Goal: Task Accomplishment & Management: Manage account settings

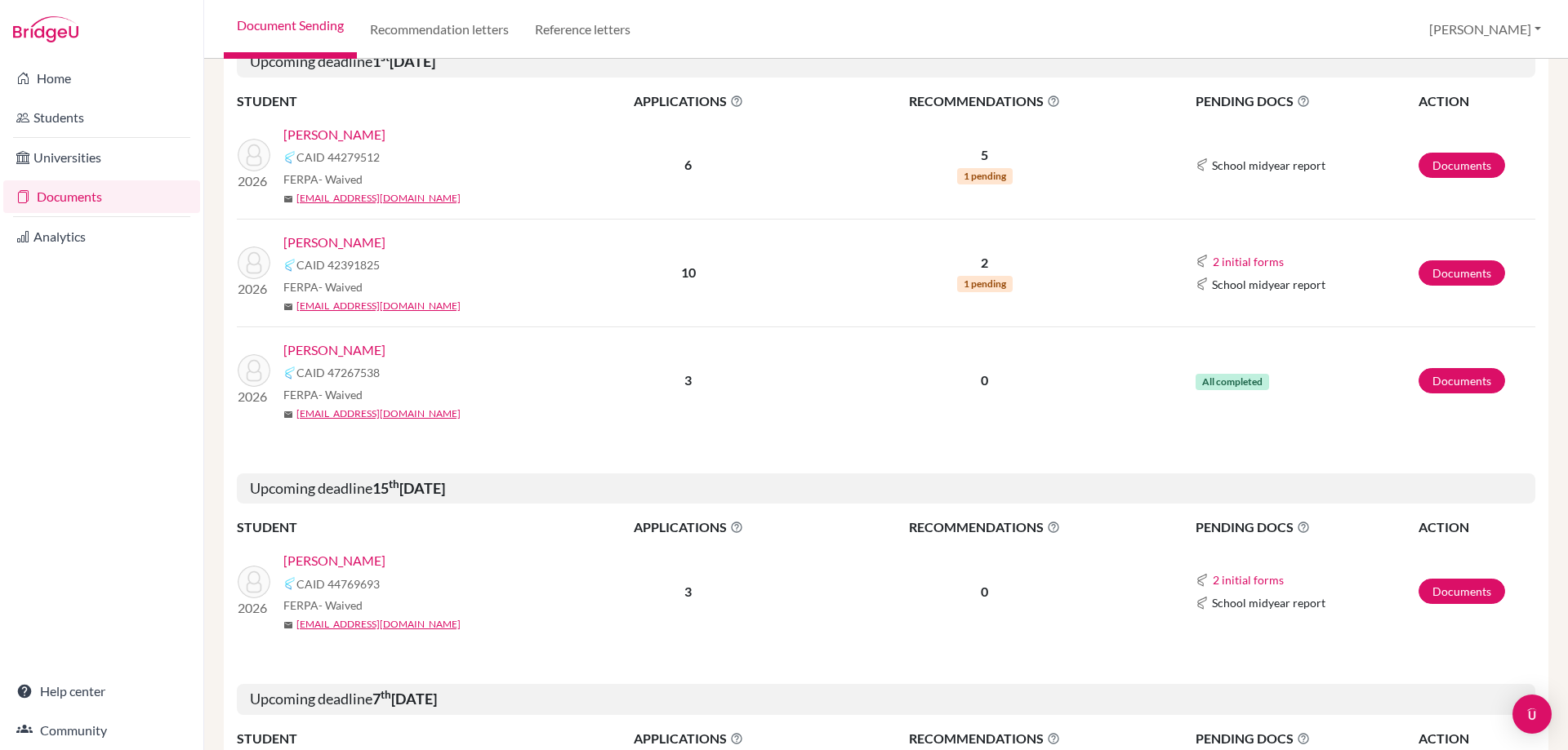
scroll to position [326, 0]
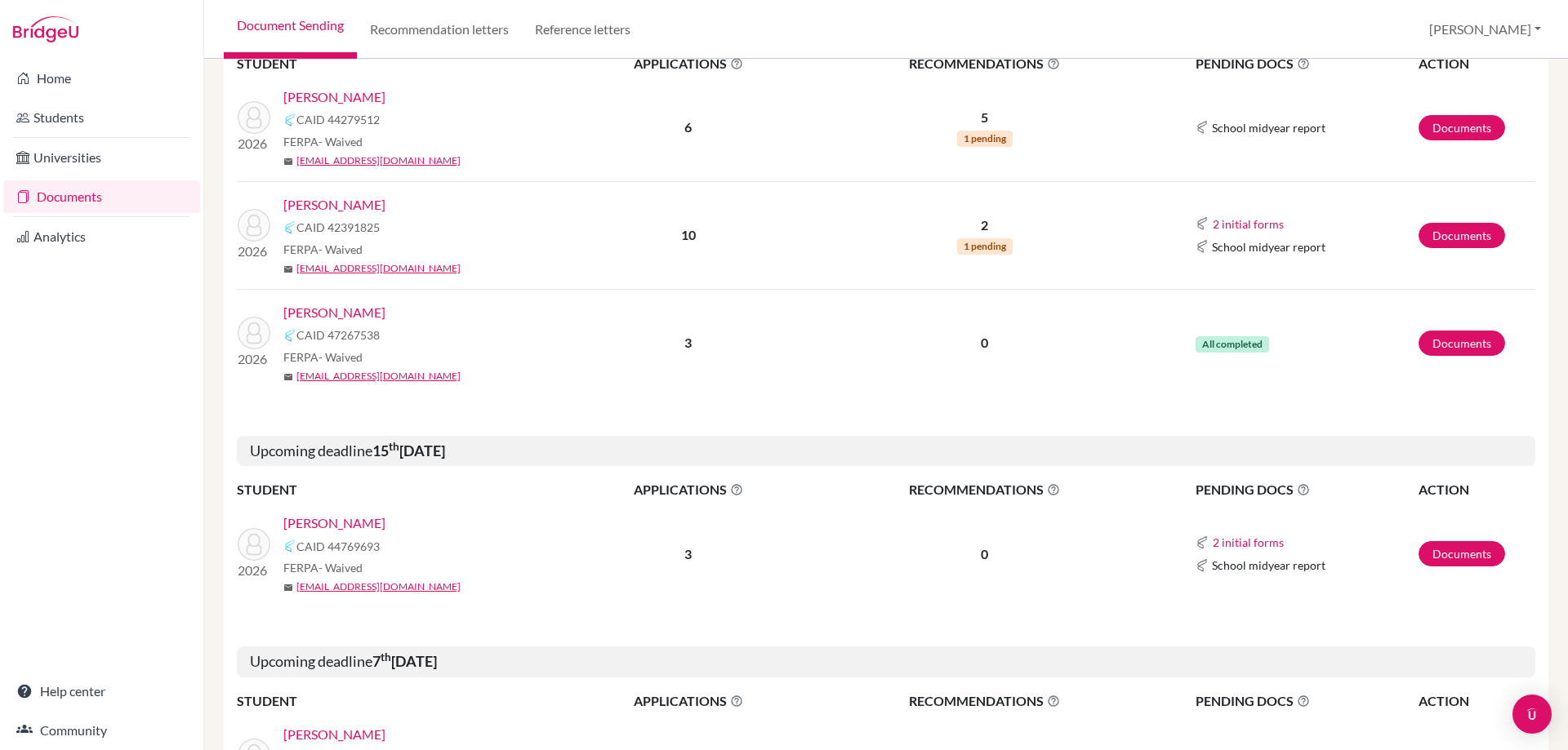
click at [331, 523] on link "[PERSON_NAME]" at bounding box center [334, 523] width 102 height 20
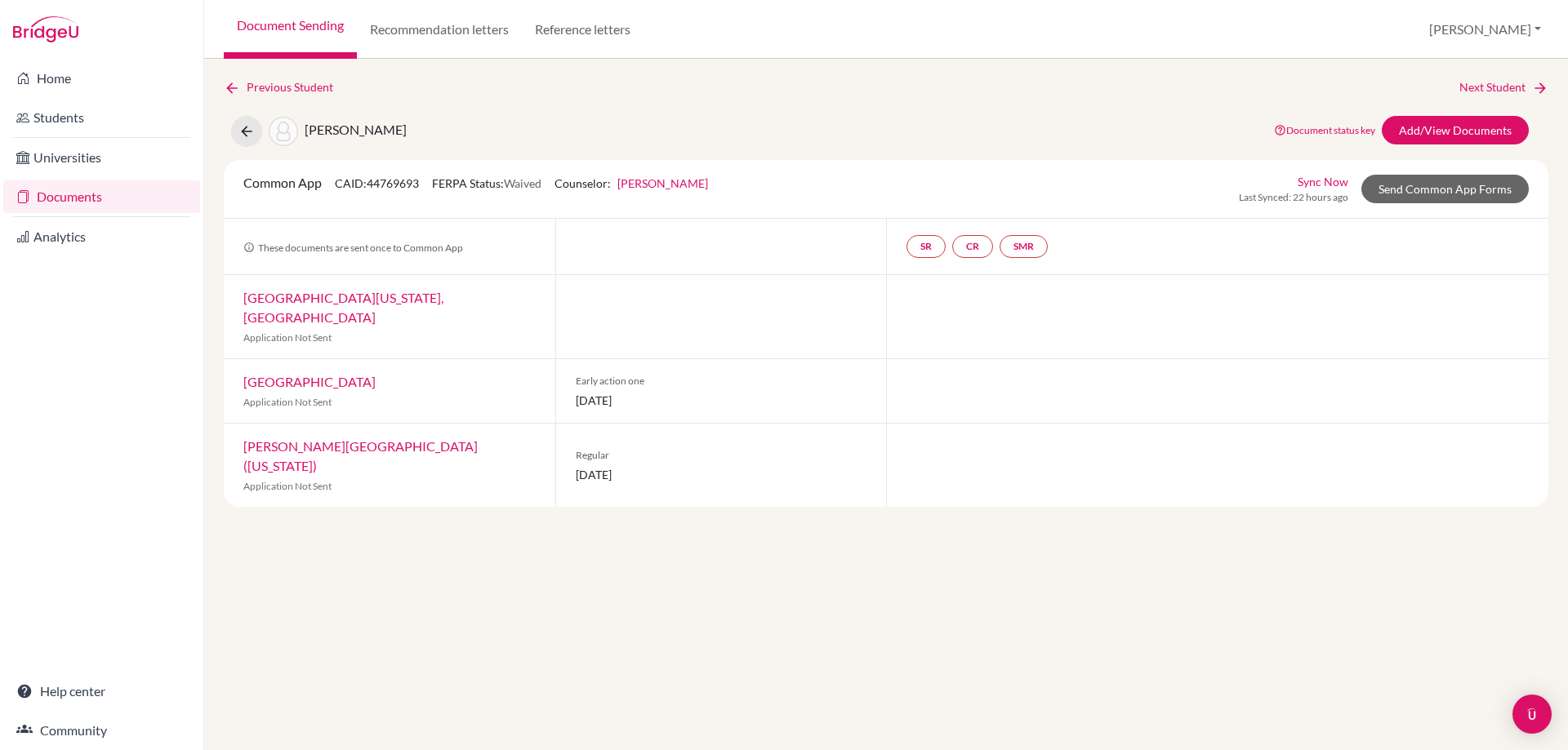
click at [390, 303] on link "University of Massachusetts, Amherst" at bounding box center [343, 307] width 200 height 36
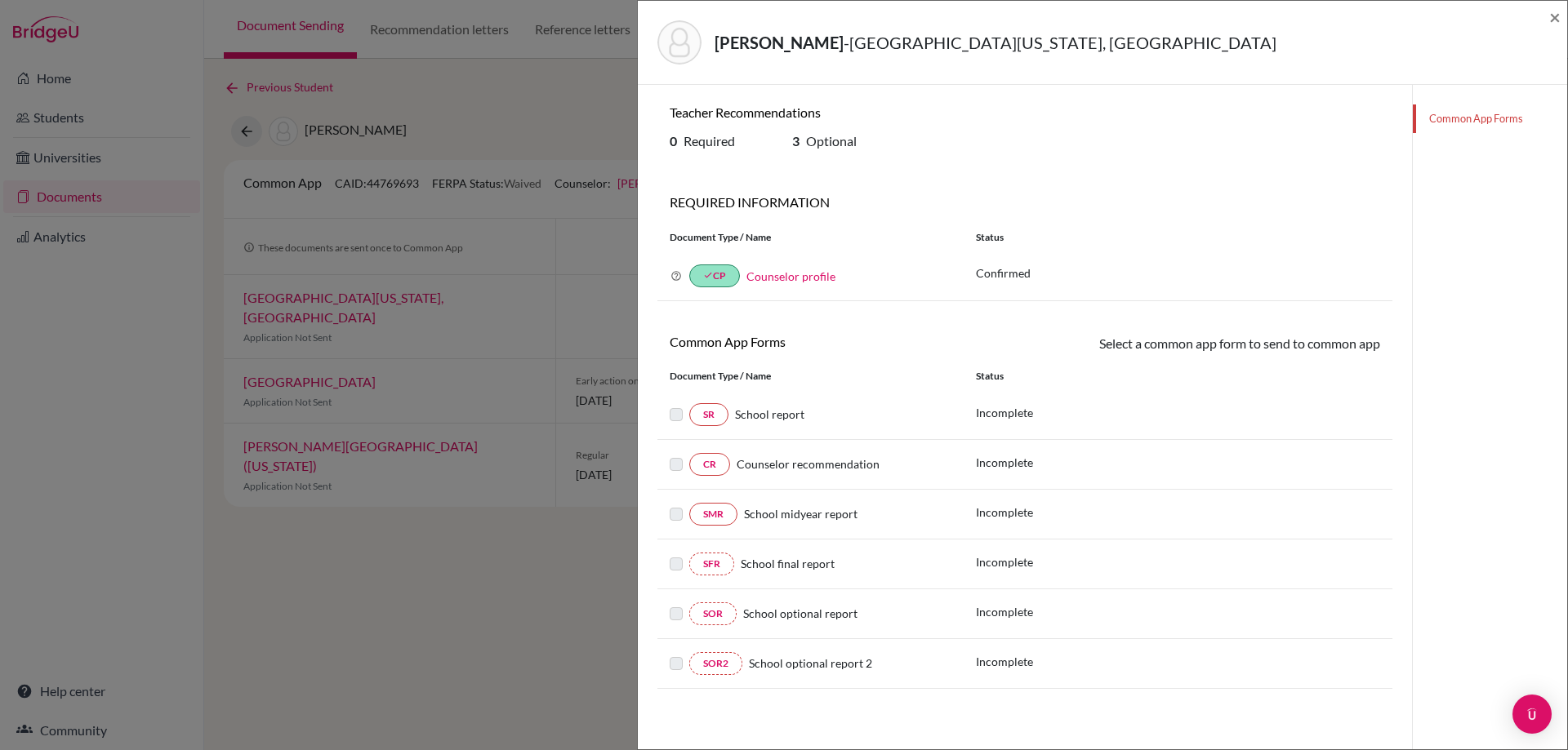
drag, startPoint x: 788, startPoint y: 140, endPoint x: 901, endPoint y: 172, distance: 117.4
click at [858, 142] on div "3 Optional" at bounding box center [841, 144] width 123 height 22
click at [1559, 12] on span "×" at bounding box center [1555, 17] width 12 height 24
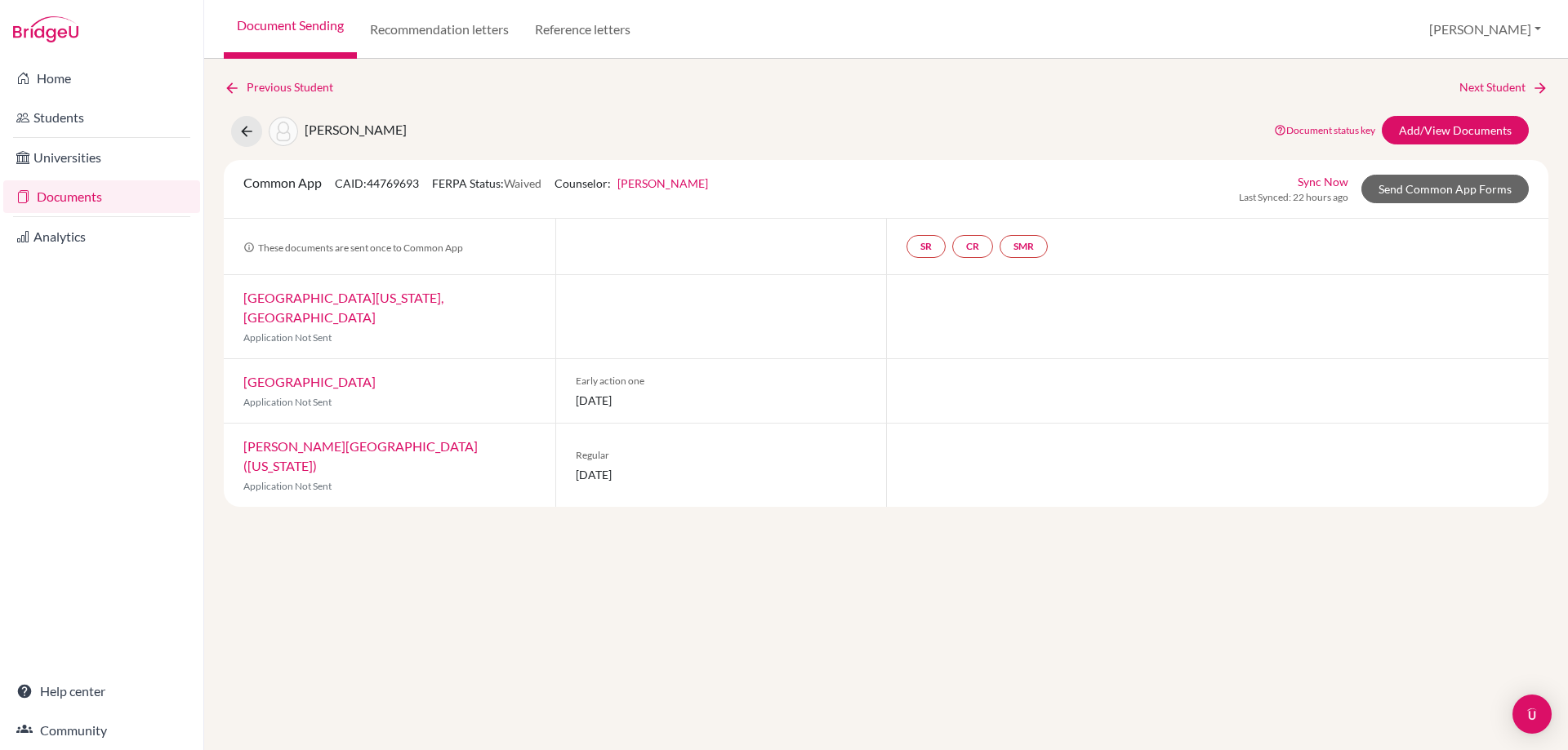
click at [376, 374] on link "Bridgewater State University" at bounding box center [309, 381] width 132 height 15
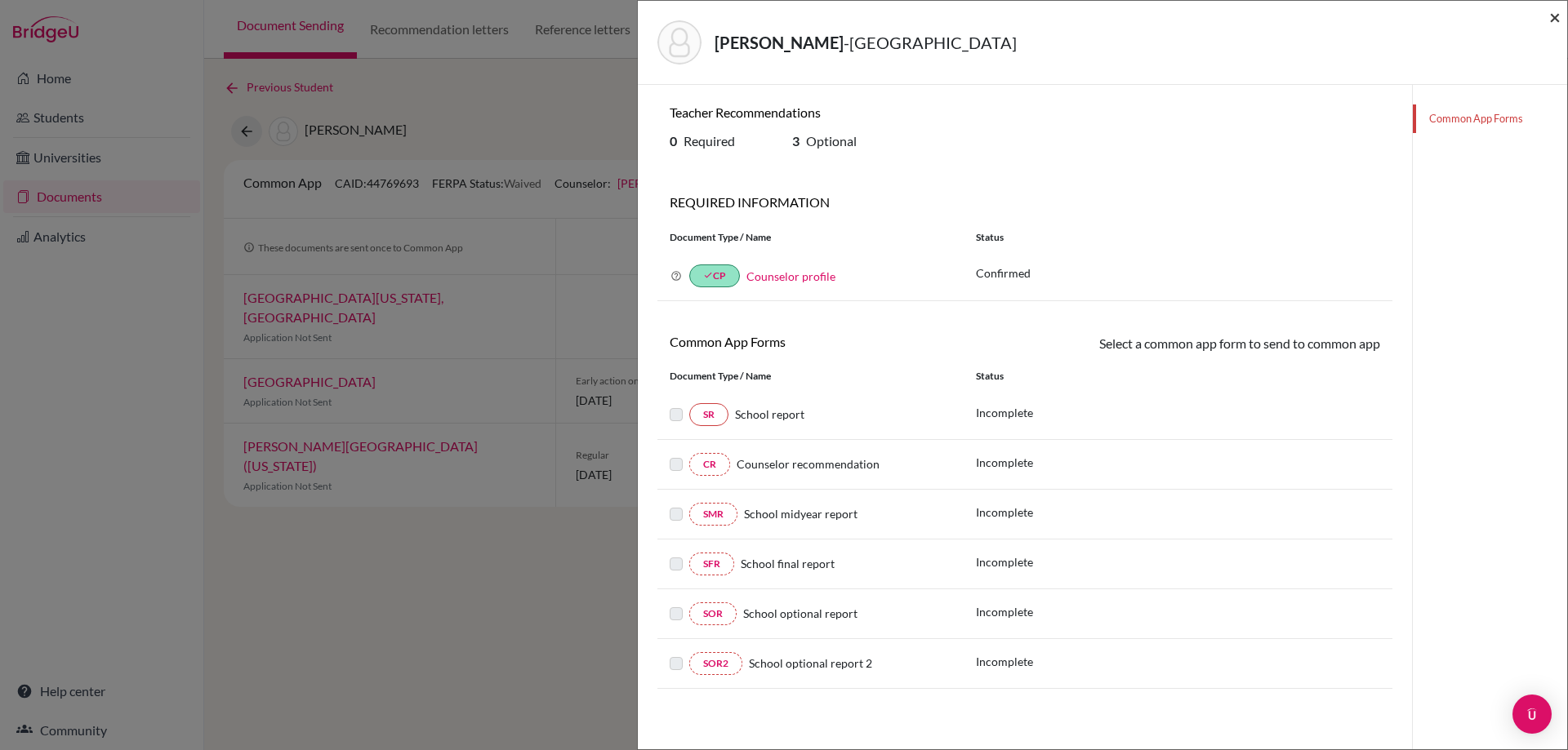
click at [1549, 18] on span "×" at bounding box center [1555, 17] width 12 height 24
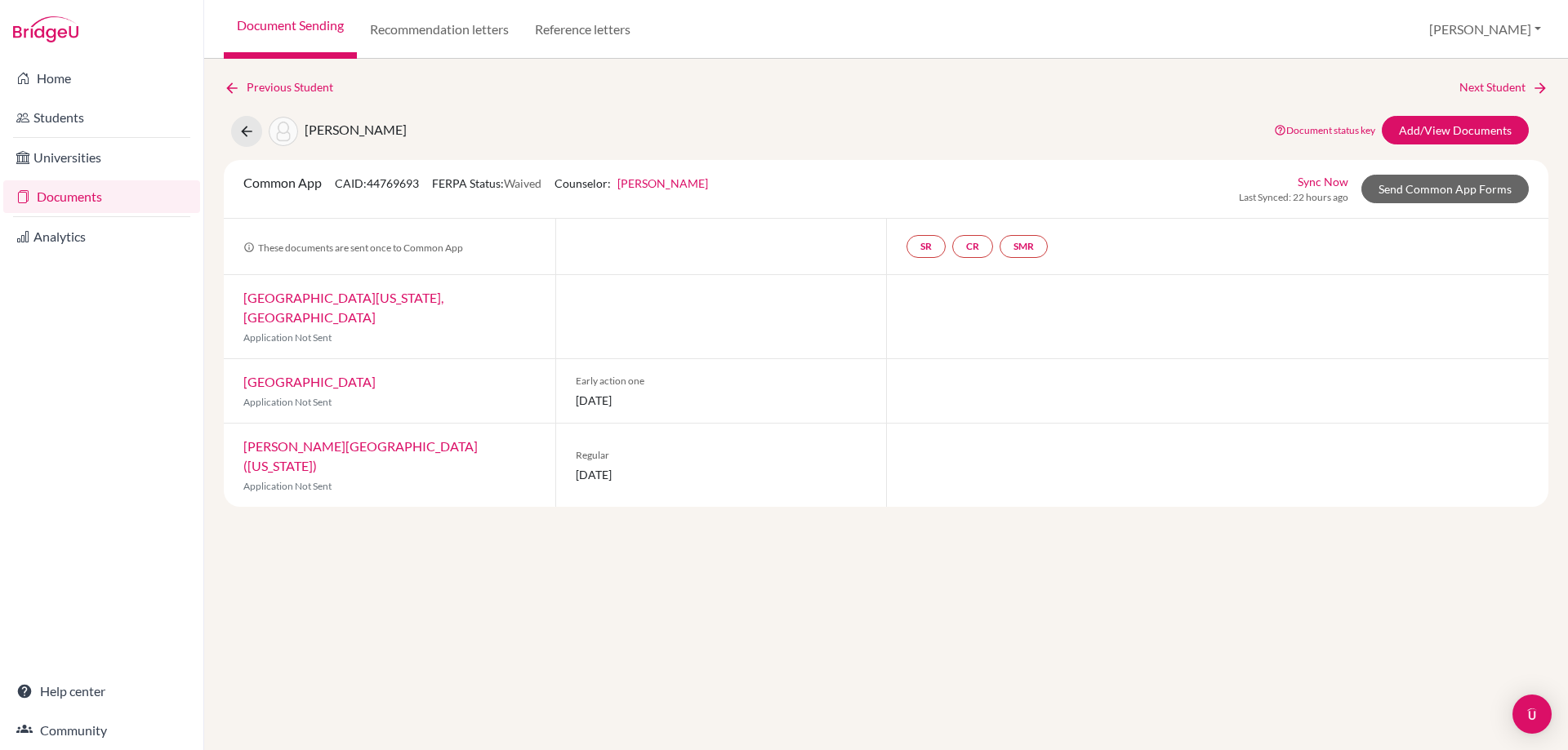
click at [404, 438] on link "Gordon College (Massachusetts)" at bounding box center [361, 456] width 235 height 36
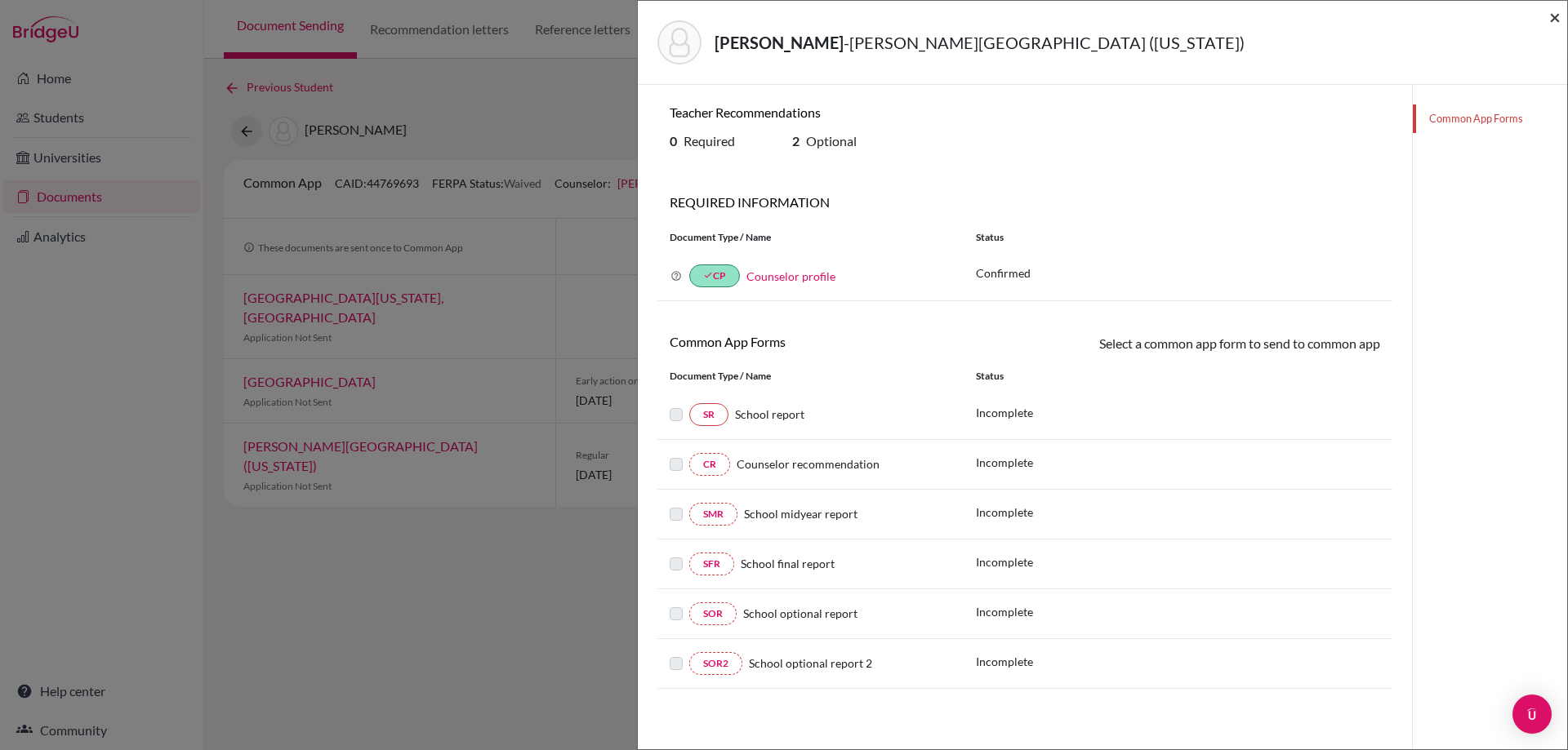
click at [1553, 20] on span "×" at bounding box center [1555, 17] width 12 height 24
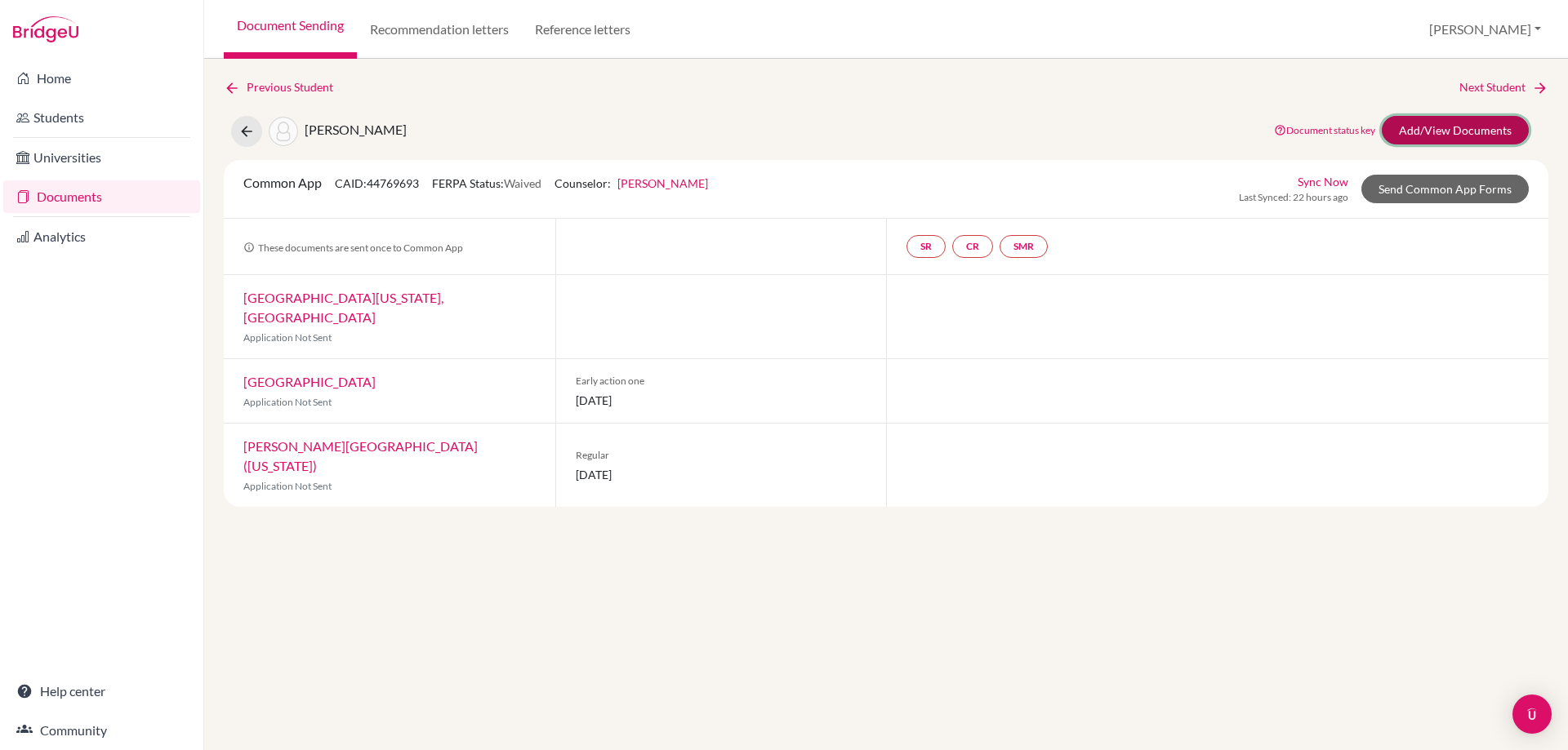
click at [1484, 117] on link "Add/View Documents" at bounding box center [1454, 130] width 147 height 28
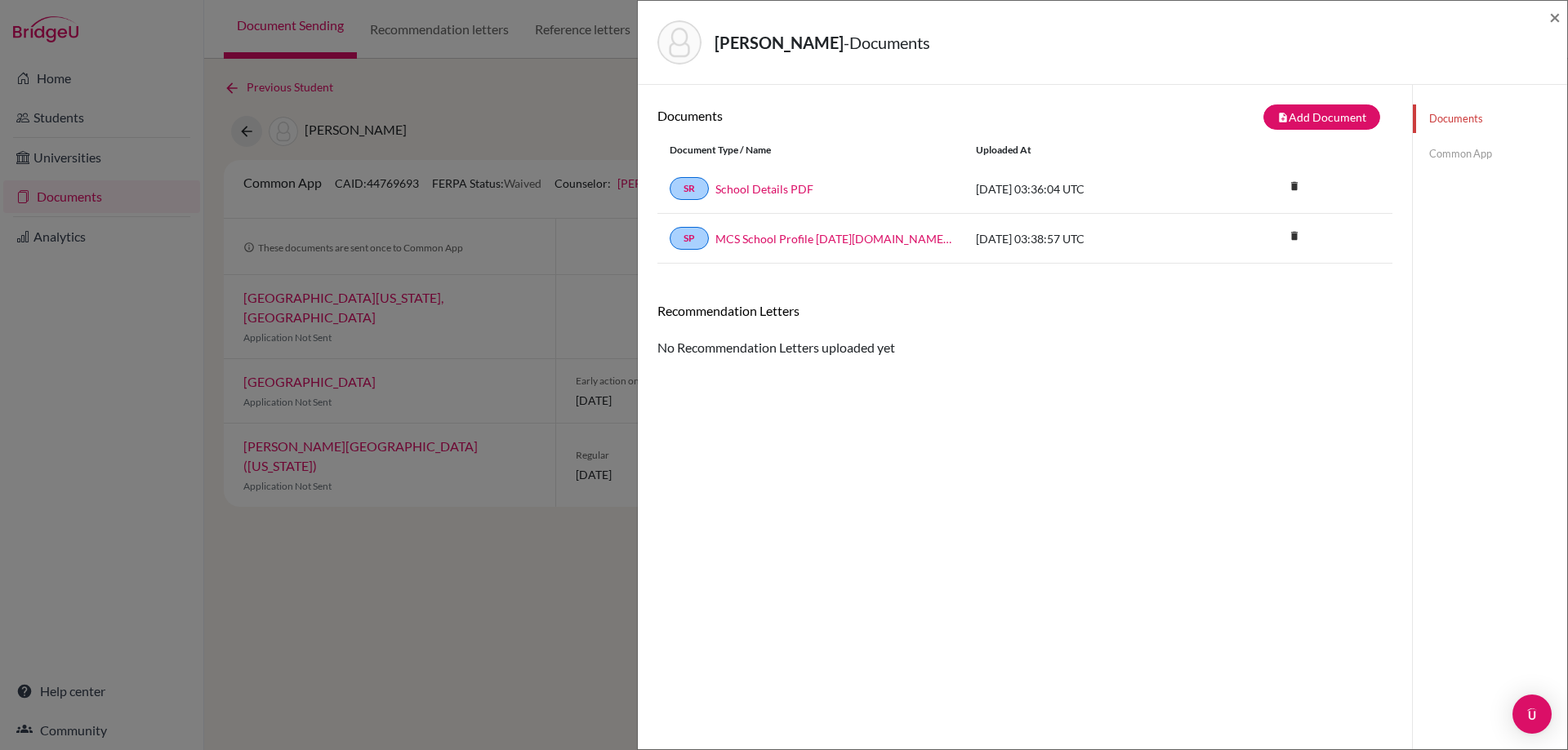
click at [1441, 156] on link "Common App" at bounding box center [1490, 154] width 155 height 28
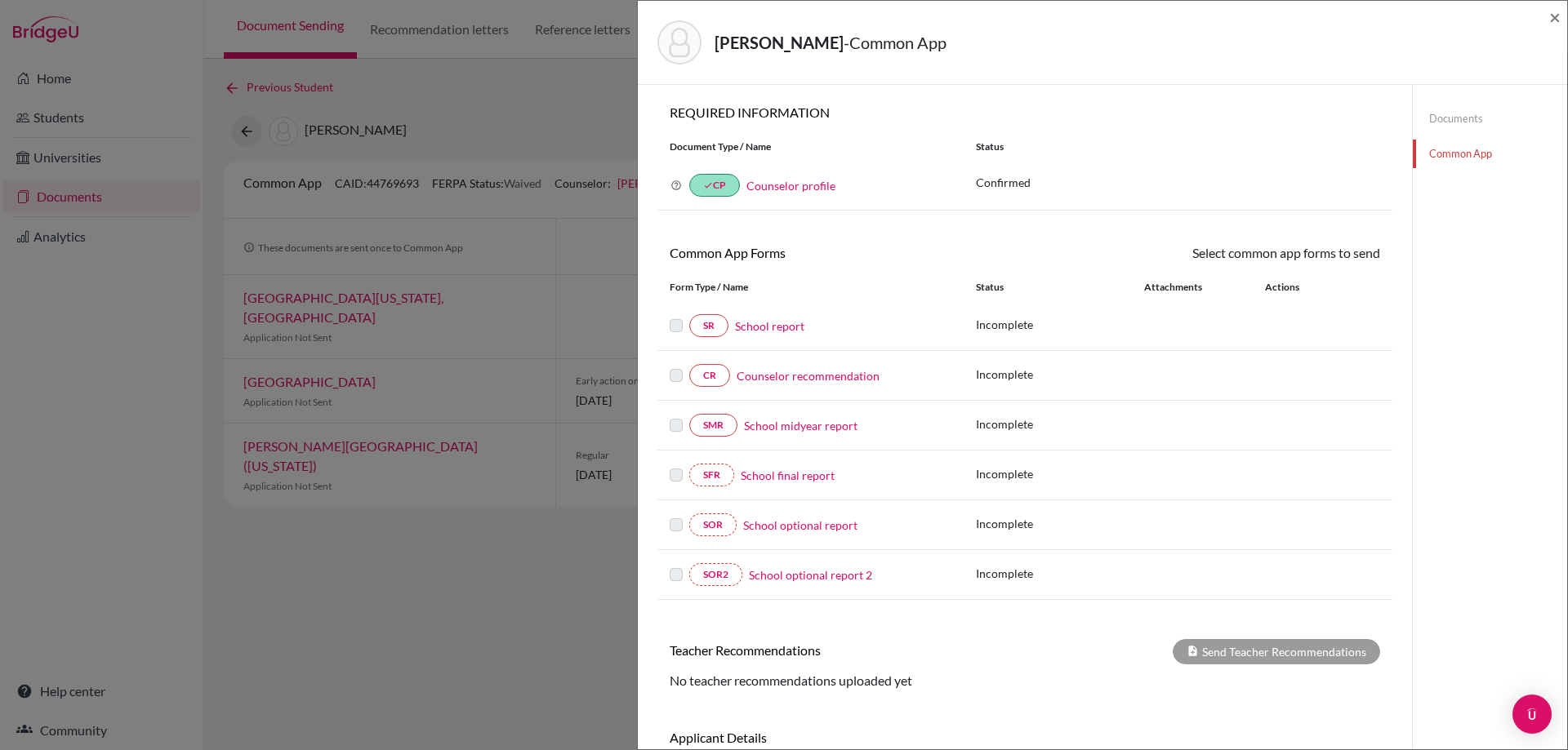
click at [236, 634] on div "Kim, Yeon Seo - Common App × × REQUIRED INFORMATION Document Type / Name Status…" at bounding box center [784, 375] width 1568 height 750
click at [562, 407] on div "Kim, Yeon Seo - Common App × × REQUIRED INFORMATION Document Type / Name Status…" at bounding box center [784, 375] width 1568 height 750
click at [1551, 20] on span "×" at bounding box center [1555, 17] width 12 height 24
